Goal: Book appointment/travel/reservation

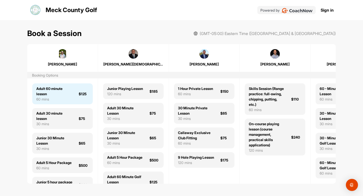
click at [50, 98] on div "60 mins" at bounding box center [54, 98] width 36 height 5
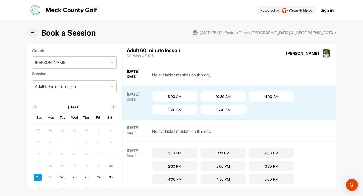
scroll to position [14, 0]
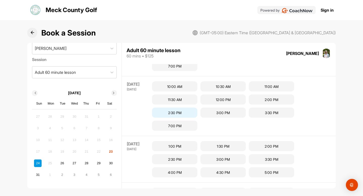
click at [172, 110] on div "2:30 PM" at bounding box center [174, 113] width 45 height 10
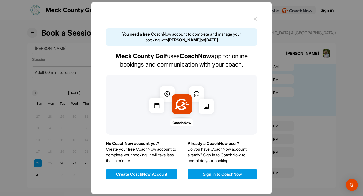
scroll to position [420, 0]
click at [254, 17] on icon at bounding box center [255, 19] width 4 height 4
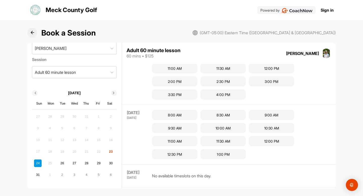
scroll to position [0, 0]
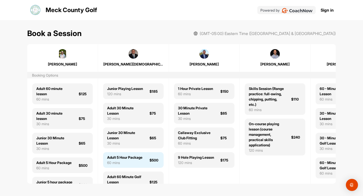
click at [127, 160] on div "Adult 5 Hour Package" at bounding box center [124, 157] width 35 height 5
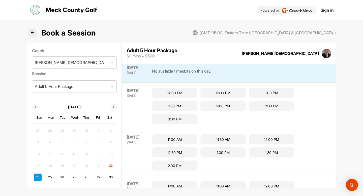
scroll to position [28, 0]
click at [165, 93] on div "12:00 PM" at bounding box center [174, 92] width 45 height 10
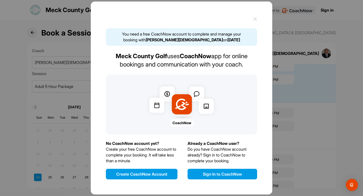
scroll to position [46, 0]
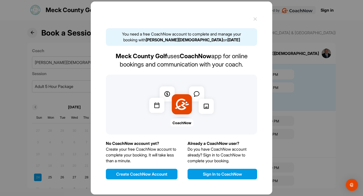
click at [255, 20] on icon at bounding box center [255, 19] width 4 height 4
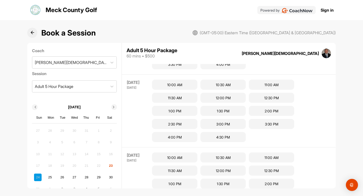
scroll to position [14, 0]
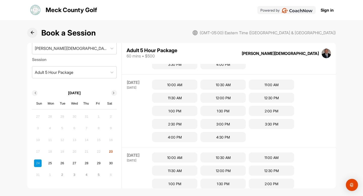
click at [115, 164] on div "24 25 26 27 28 29 30" at bounding box center [74, 163] width 82 height 9
click at [111, 162] on div "30" at bounding box center [111, 163] width 8 height 8
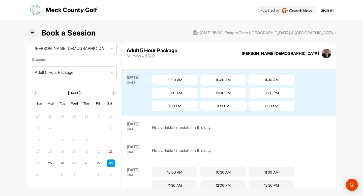
scroll to position [357, 0]
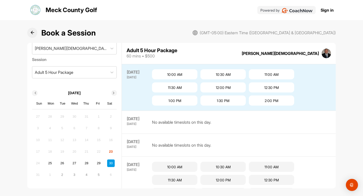
click at [113, 94] on icon at bounding box center [113, 93] width 3 height 3
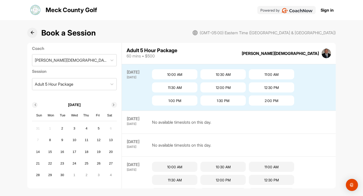
scroll to position [3, 0]
click at [110, 141] on div "13" at bounding box center [111, 140] width 8 height 8
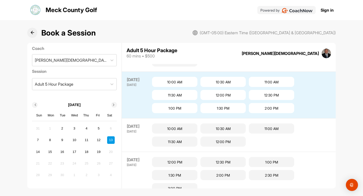
scroll to position [433, 0]
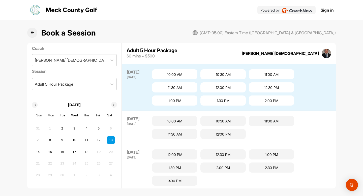
click at [113, 107] on div at bounding box center [114, 105] width 6 height 6
click at [33, 104] on span at bounding box center [35, 105] width 4 height 3
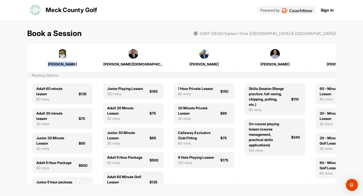
drag, startPoint x: 74, startPoint y: 62, endPoint x: 51, endPoint y: 52, distance: 25.3
click at [51, 52] on div "[PERSON_NAME]" at bounding box center [62, 58] width 70 height 18
drag, startPoint x: 49, startPoint y: 65, endPoint x: 75, endPoint y: 65, distance: 25.4
click at [75, 65] on div "[PERSON_NAME]" at bounding box center [62, 63] width 60 height 5
click at [199, 16] on div "Meck County Golf Powered by Sign in" at bounding box center [181, 10] width 304 height 12
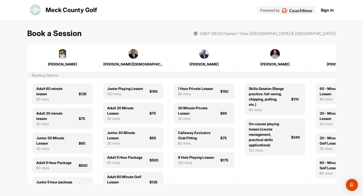
click at [203, 34] on div "Book a Session (GMT-05:00) Eastern Time ([GEOGRAPHIC_DATA] & [GEOGRAPHIC_DATA])" at bounding box center [181, 33] width 308 height 11
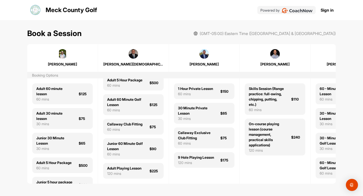
scroll to position [93, 0]
